Goal: Use online tool/utility: Use online tool/utility

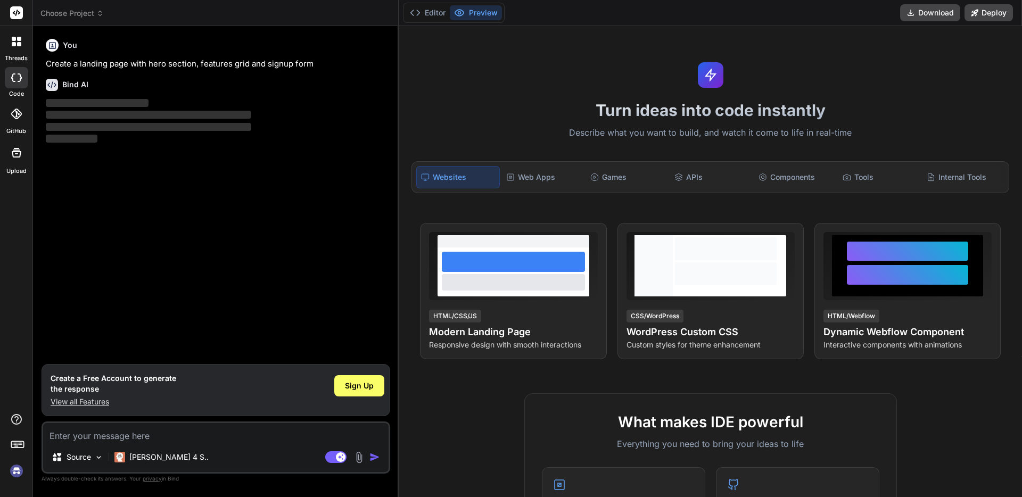
type textarea "x"
click at [23, 77] on div at bounding box center [16, 77] width 23 height 21
drag, startPoint x: 466, startPoint y: 94, endPoint x: 479, endPoint y: 101, distance: 14.5
click at [466, 94] on div "Turn ideas into code instantly Describe what you want to build, and watch it co…" at bounding box center [710, 261] width 623 height 471
click at [417, 20] on div "Editor Preview" at bounding box center [454, 13] width 102 height 20
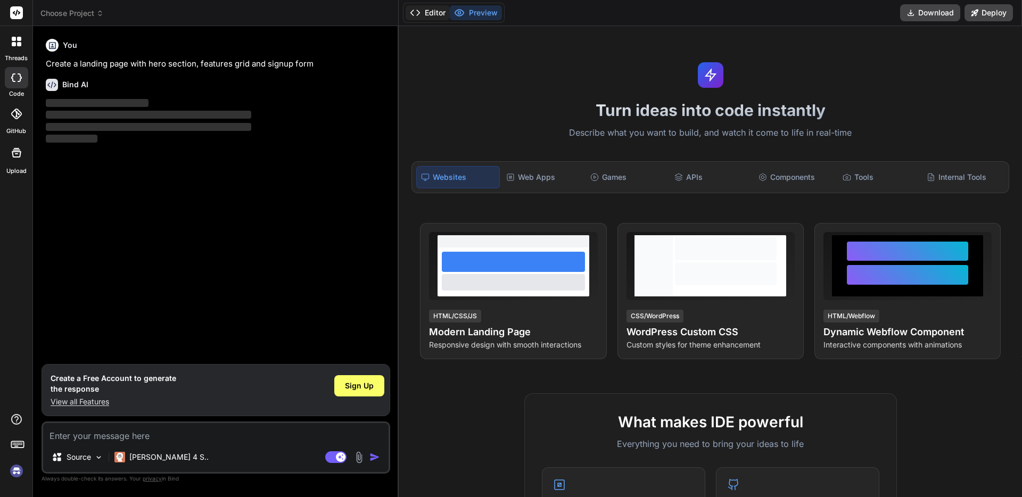
click at [427, 14] on button "Editor" at bounding box center [428, 12] width 44 height 15
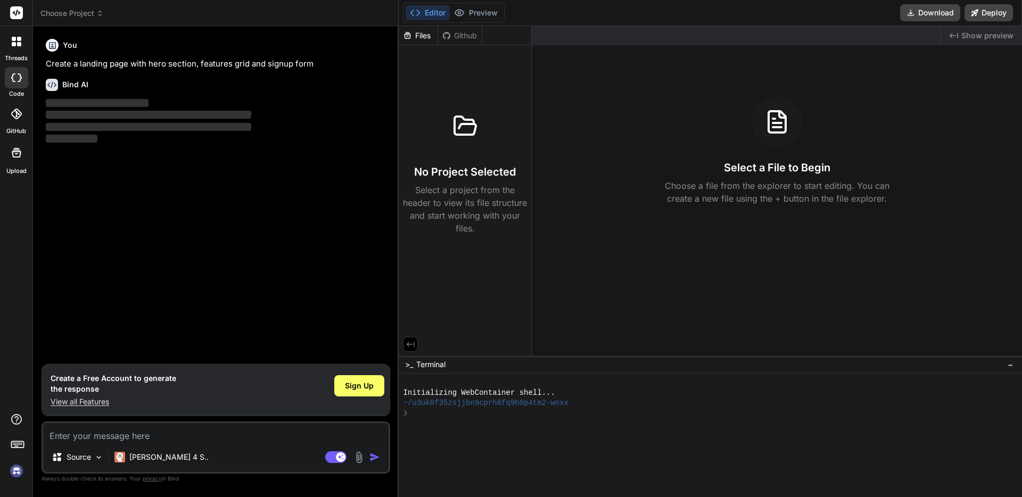
click at [455, 30] on div "Github" at bounding box center [460, 35] width 44 height 11
click at [455, 36] on div "Github" at bounding box center [460, 35] width 44 height 11
click at [418, 36] on div "Files" at bounding box center [418, 35] width 39 height 11
click at [470, 18] on button "Preview" at bounding box center [476, 12] width 52 height 15
